Goal: Transaction & Acquisition: Purchase product/service

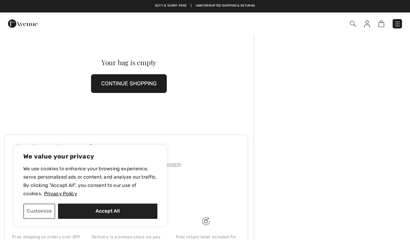
scroll to position [21, 0]
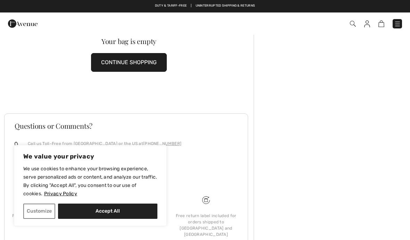
click at [102, 214] on button "Accept All" at bounding box center [107, 211] width 99 height 15
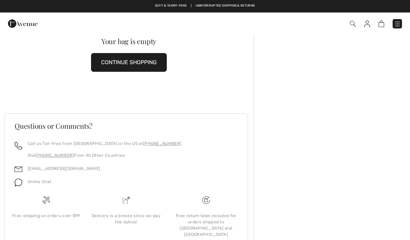
checkbox input "true"
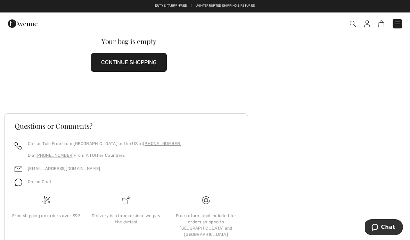
click at [23, 27] on img at bounding box center [23, 24] width 30 height 14
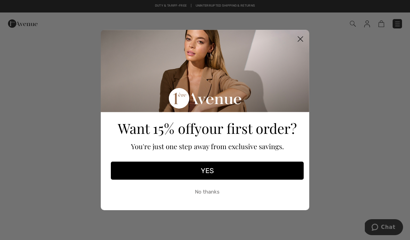
click at [301, 40] on icon "Close dialog" at bounding box center [300, 39] width 5 height 5
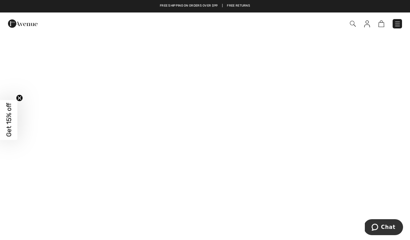
click at [399, 23] on img at bounding box center [397, 23] width 7 height 7
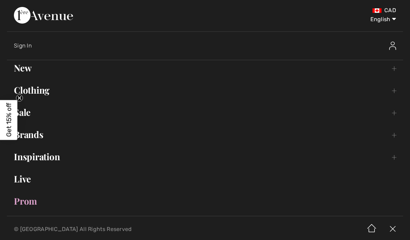
click at [392, 228] on img at bounding box center [392, 230] width 21 height 22
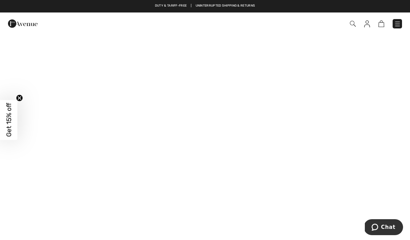
click at [352, 26] on img at bounding box center [353, 24] width 6 height 6
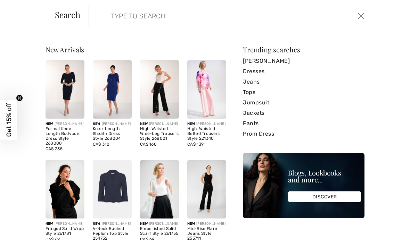
click at [142, 16] on input "search" at bounding box center [200, 16] width 188 height 21
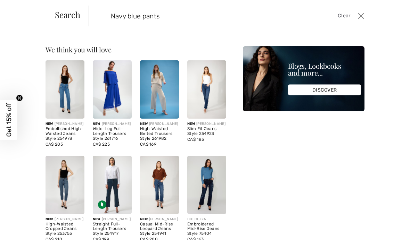
type input "Navy blue pants"
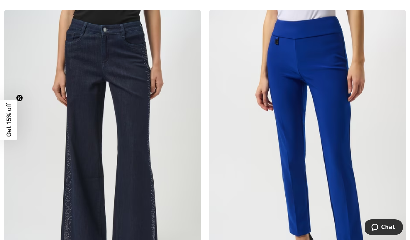
scroll to position [739, 0]
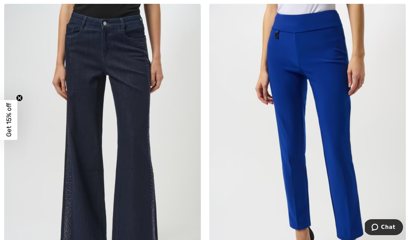
click at [357, 160] on img at bounding box center [307, 151] width 196 height 295
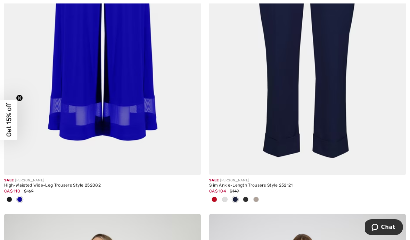
scroll to position [2254, 0]
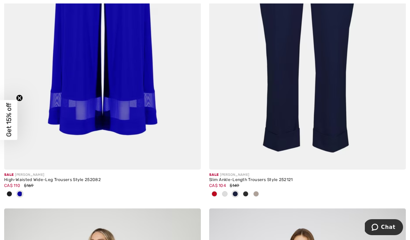
click at [352, 117] on img at bounding box center [307, 22] width 196 height 295
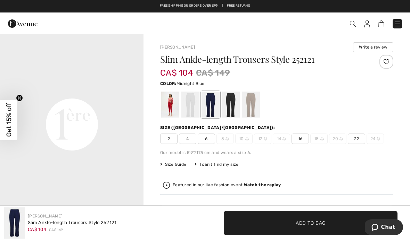
scroll to position [250, 0]
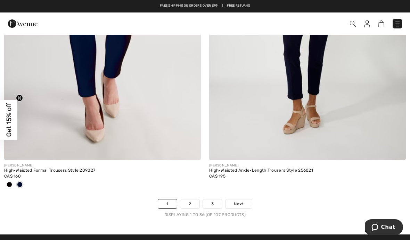
scroll to position [6050, 0]
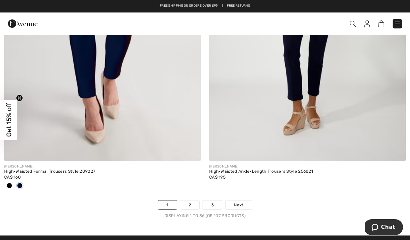
click at [63, 174] on div "CA$ 160" at bounding box center [102, 177] width 196 height 6
click at [63, 169] on div "High-Waisted Formal Trousers Style 209027" at bounding box center [102, 171] width 196 height 5
click at [151, 124] on img at bounding box center [102, 14] width 196 height 295
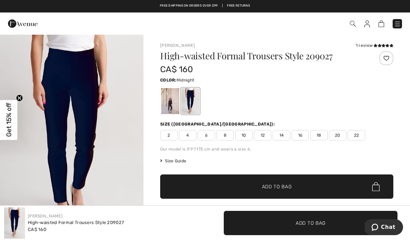
click at [171, 102] on div at bounding box center [170, 101] width 18 height 26
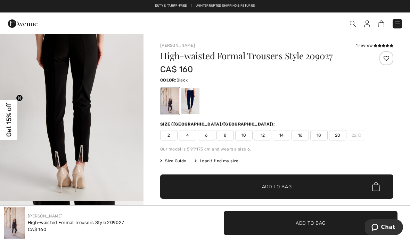
scroll to position [1157, 0]
click at [194, 99] on div at bounding box center [190, 101] width 18 height 26
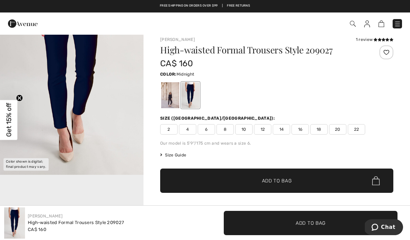
scroll to position [0, 0]
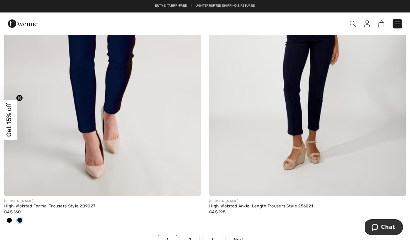
scroll to position [6015, 0]
click at [310, 132] on img at bounding box center [307, 49] width 196 height 295
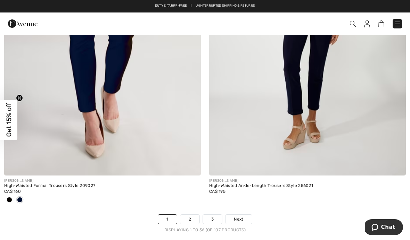
scroll to position [6035, 0]
click at [192, 216] on link "2" at bounding box center [189, 220] width 19 height 9
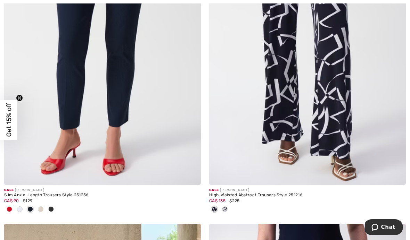
scroll to position [2262, 0]
click at [128, 143] on img at bounding box center [102, 37] width 196 height 295
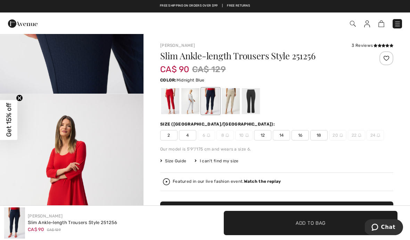
scroll to position [783, 0]
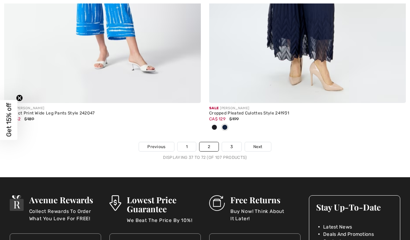
scroll to position [6132, 0]
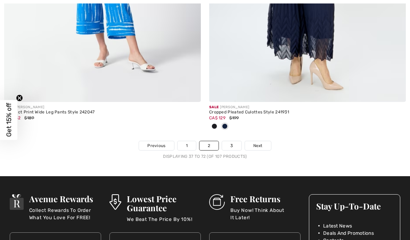
click at [232, 141] on link "3" at bounding box center [231, 145] width 19 height 9
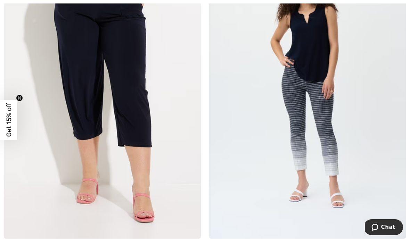
scroll to position [3185, 0]
click at [133, 154] on img at bounding box center [102, 91] width 196 height 295
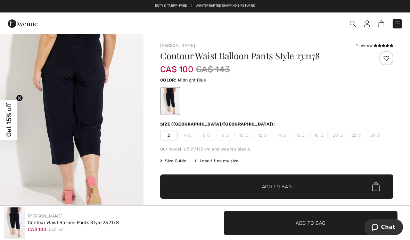
scroll to position [216, 0]
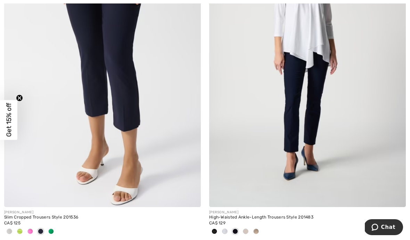
scroll to position [4672, 0]
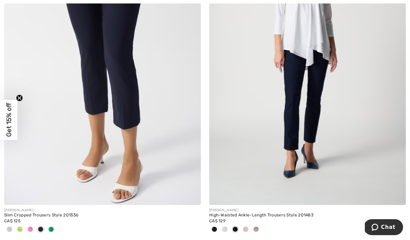
click at [297, 149] on img at bounding box center [307, 57] width 196 height 295
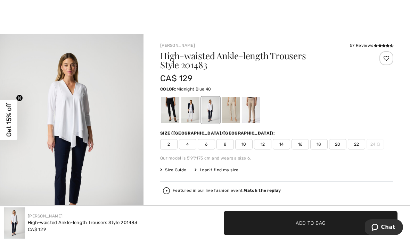
scroll to position [1, 0]
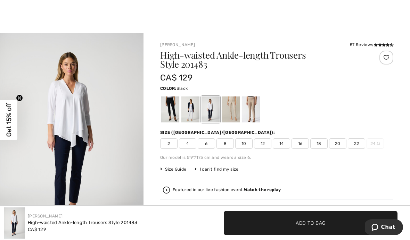
click at [171, 111] on div at bounding box center [170, 109] width 18 height 26
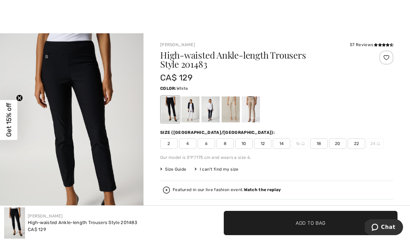
click at [191, 109] on div at bounding box center [190, 109] width 18 height 26
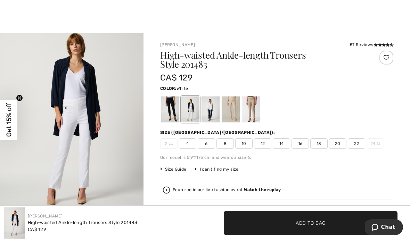
scroll to position [17, 0]
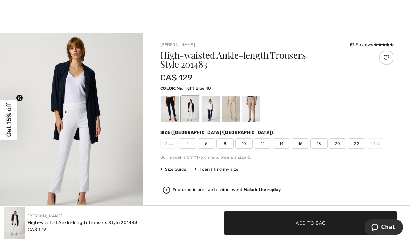
click at [212, 104] on div at bounding box center [210, 109] width 18 height 26
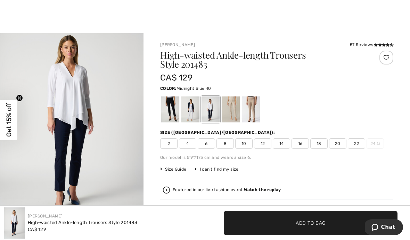
scroll to position [0, 0]
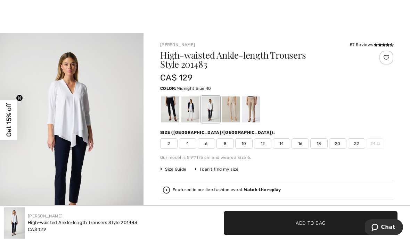
click at [232, 110] on div at bounding box center [230, 109] width 18 height 26
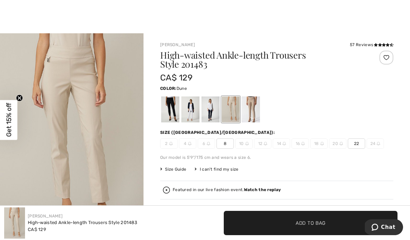
click at [255, 108] on div at bounding box center [251, 109] width 18 height 26
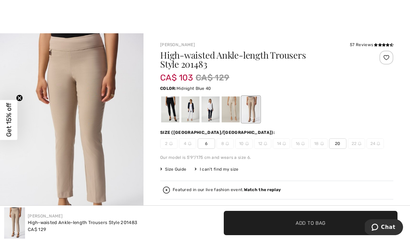
click at [210, 108] on div at bounding box center [210, 109] width 18 height 26
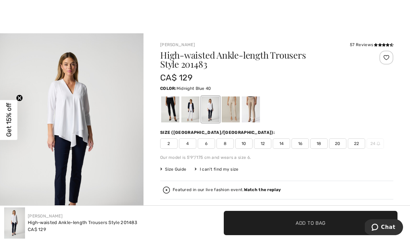
click at [244, 146] on span "10" at bounding box center [243, 143] width 17 height 10
click at [299, 225] on span "Add to Bag" at bounding box center [310, 222] width 30 height 7
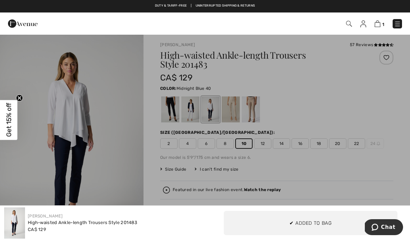
click at [390, 120] on div at bounding box center [205, 120] width 410 height 240
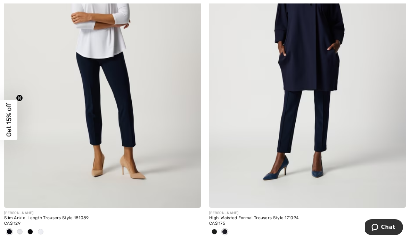
scroll to position [5003, 0]
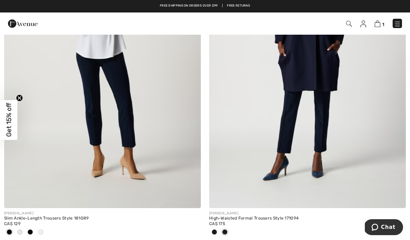
click at [88, 178] on img at bounding box center [102, 61] width 196 height 295
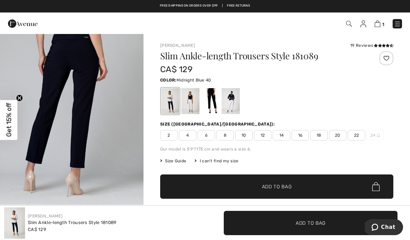
scroll to position [1299, 0]
click at [247, 138] on span "10" at bounding box center [243, 135] width 17 height 10
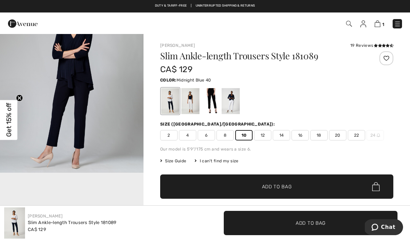
scroll to position [1975, 0]
click at [273, 182] on span "✔ Added to Bag Add to Bag" at bounding box center [276, 187] width 233 height 24
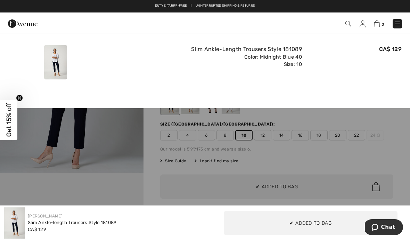
scroll to position [0, 0]
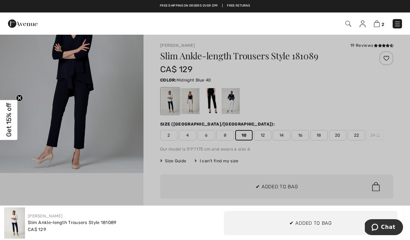
click at [319, 112] on div at bounding box center [205, 120] width 410 height 240
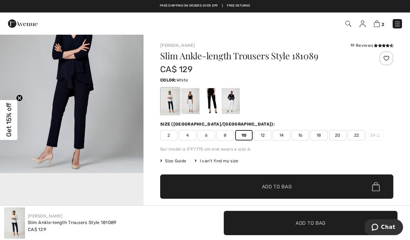
click at [190, 104] on div at bounding box center [190, 101] width 18 height 26
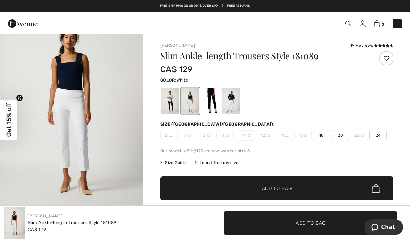
scroll to position [28, 0]
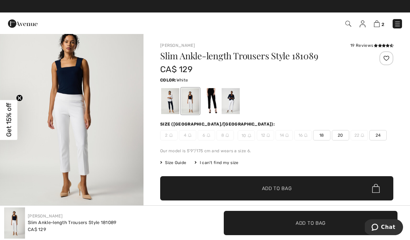
click at [213, 100] on div at bounding box center [210, 101] width 18 height 26
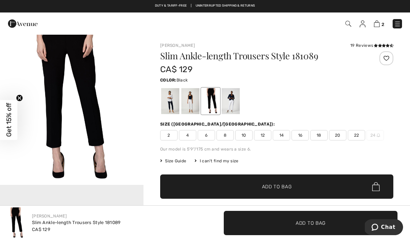
click at [246, 135] on span "10" at bounding box center [243, 135] width 17 height 10
click at [265, 182] on span "✔ Added to Bag Add to Bag" at bounding box center [276, 187] width 233 height 24
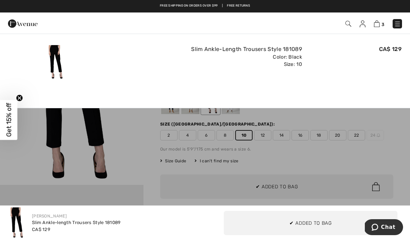
scroll to position [0, 0]
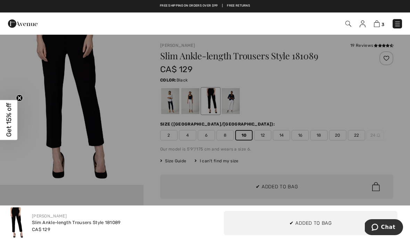
click at [146, 161] on div at bounding box center [205, 120] width 410 height 240
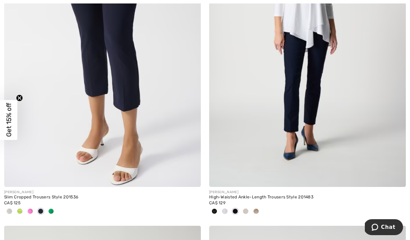
scroll to position [4691, 0]
click at [274, 183] on img at bounding box center [307, 39] width 196 height 295
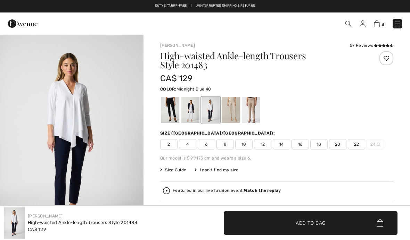
checkbox input "true"
click at [172, 111] on div at bounding box center [170, 110] width 18 height 26
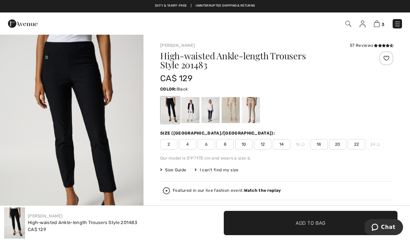
click at [250, 146] on span "10" at bounding box center [243, 144] width 17 height 10
click at [277, 221] on span "✔ Added to Bag Add to Bag" at bounding box center [311, 223] width 174 height 24
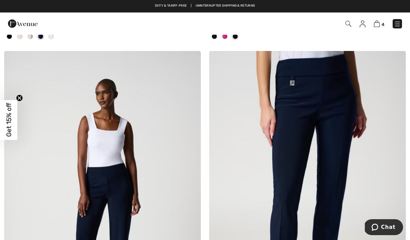
scroll to position [5559, 0]
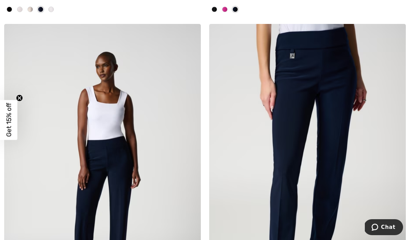
click at [331, 151] on img at bounding box center [307, 171] width 196 height 295
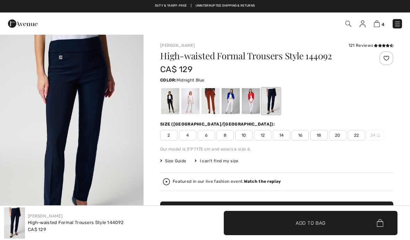
checkbox input "true"
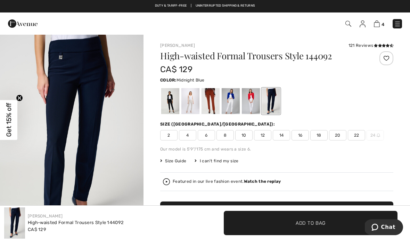
click at [249, 136] on span "10" at bounding box center [243, 135] width 17 height 10
click at [283, 221] on span "✔ Added to Bag" at bounding box center [300, 222] width 42 height 7
click at [253, 101] on div at bounding box center [251, 101] width 18 height 26
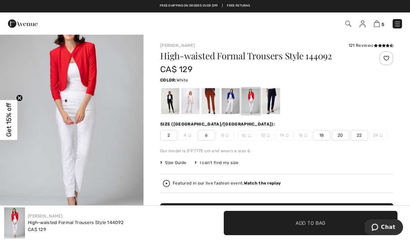
scroll to position [40, 0]
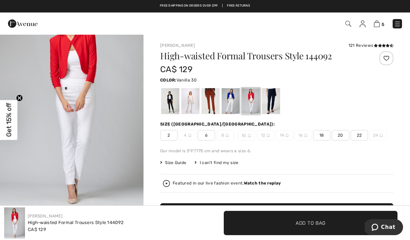
click at [231, 102] on div at bounding box center [230, 101] width 18 height 26
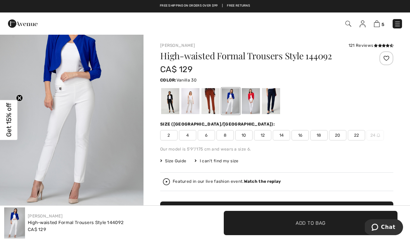
scroll to position [0, 0]
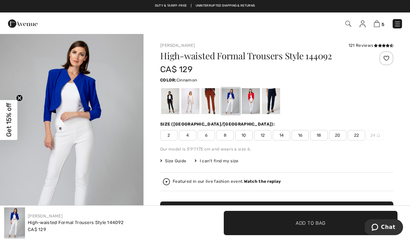
click at [211, 101] on div at bounding box center [210, 101] width 18 height 26
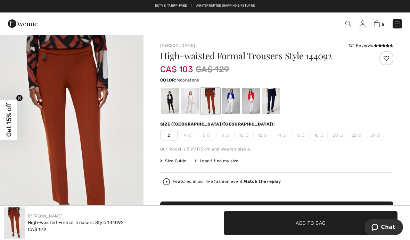
click at [190, 102] on div at bounding box center [190, 101] width 18 height 26
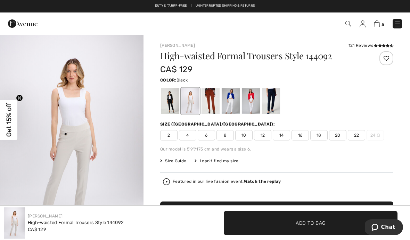
click at [171, 103] on div at bounding box center [170, 101] width 18 height 26
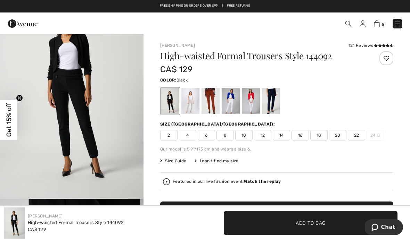
scroll to position [29, 0]
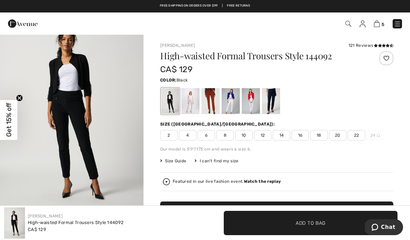
click at [247, 136] on span "10" at bounding box center [243, 135] width 17 height 10
click at [295, 221] on span "✔ Added to Bag" at bounding box center [300, 222] width 42 height 7
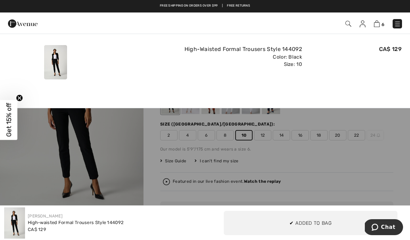
scroll to position [0, 0]
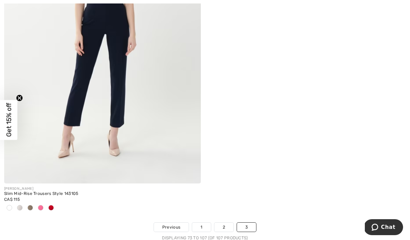
scroll to position [6030, 0]
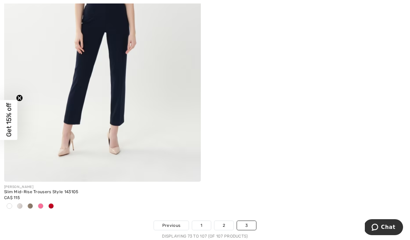
click at [122, 152] on img at bounding box center [102, 34] width 196 height 295
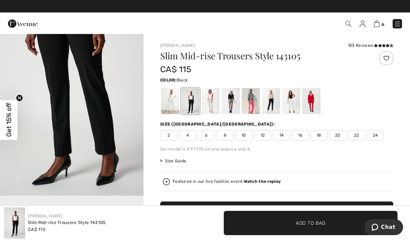
scroll to position [266, 0]
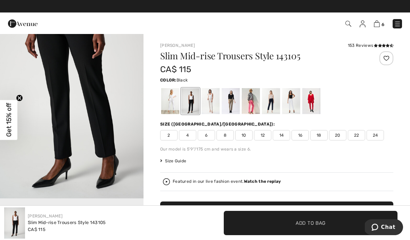
click at [377, 25] on img at bounding box center [376, 23] width 6 height 7
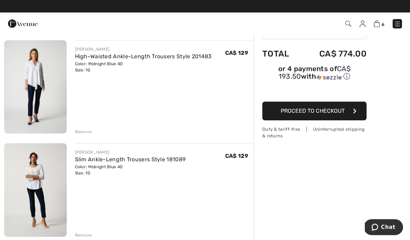
scroll to position [50, 0]
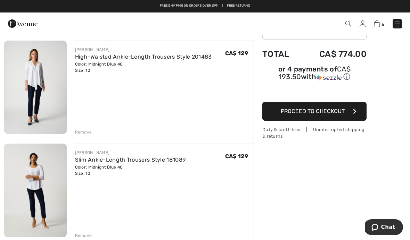
click at [128, 57] on link "High-Waisted Ankle-Length Trousers Style 201483" at bounding box center [143, 56] width 137 height 7
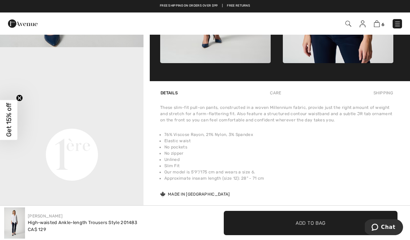
scroll to position [416, 0]
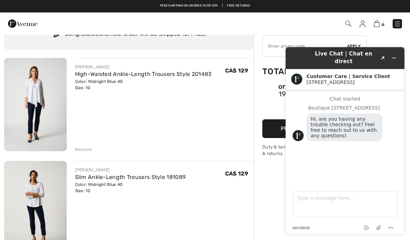
scroll to position [33, 0]
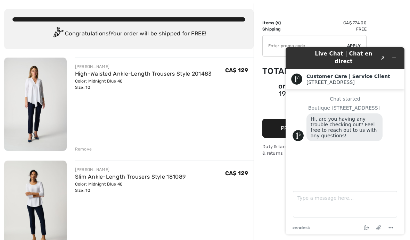
click at [396, 57] on button "Minimize widget" at bounding box center [393, 58] width 11 height 10
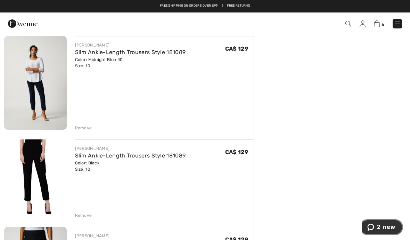
scroll to position [158, 0]
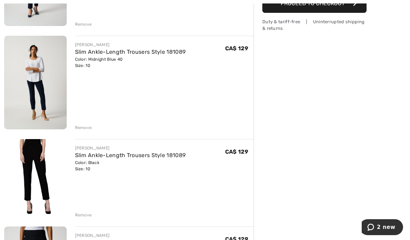
click at [85, 216] on div "Remove" at bounding box center [83, 215] width 17 height 6
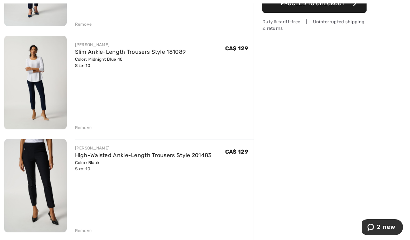
click at [85, 128] on div "Remove" at bounding box center [83, 128] width 17 height 6
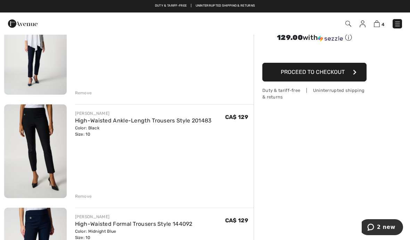
scroll to position [90, 0]
